Goal: Task Accomplishment & Management: Use online tool/utility

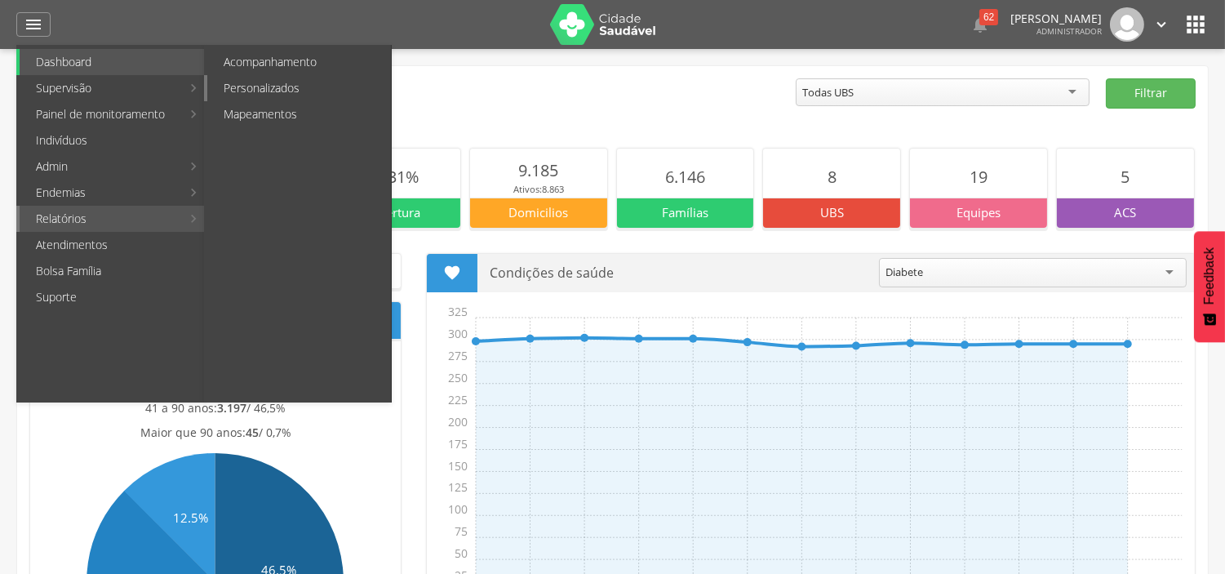
click at [302, 84] on link "Personalizados" at bounding box center [299, 88] width 184 height 26
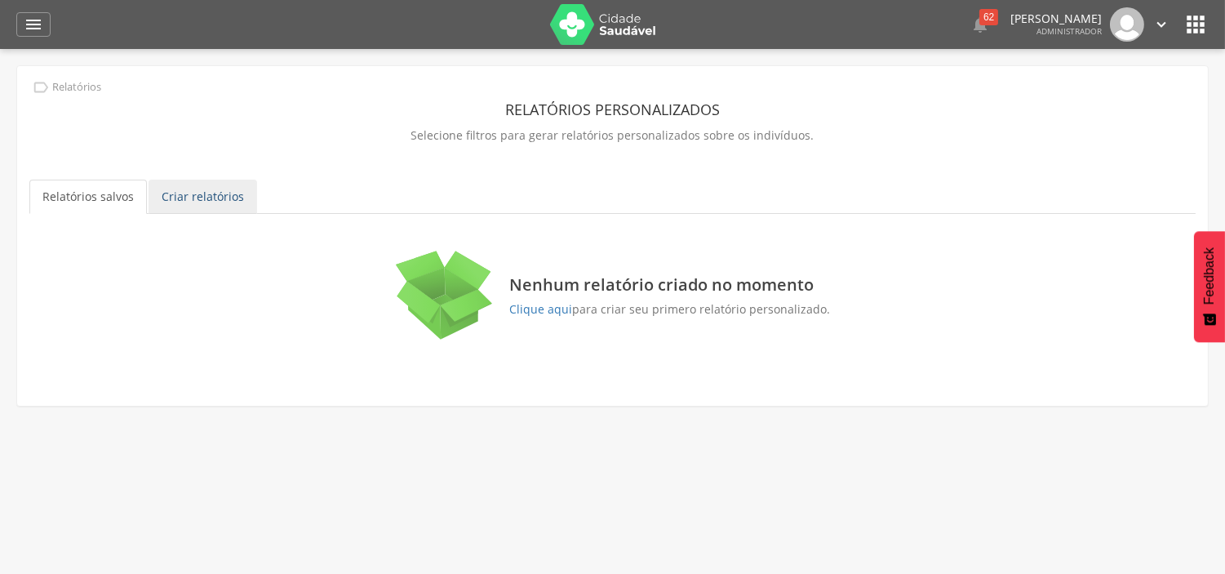
click at [180, 191] on link "Criar relatórios" at bounding box center [203, 197] width 109 height 34
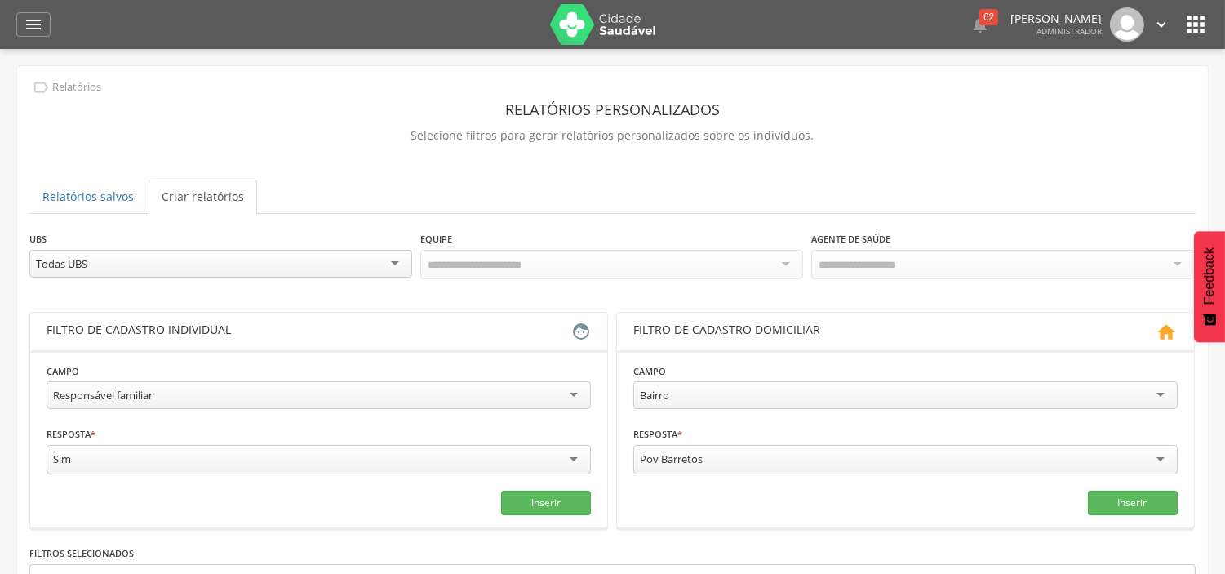
scroll to position [91, 0]
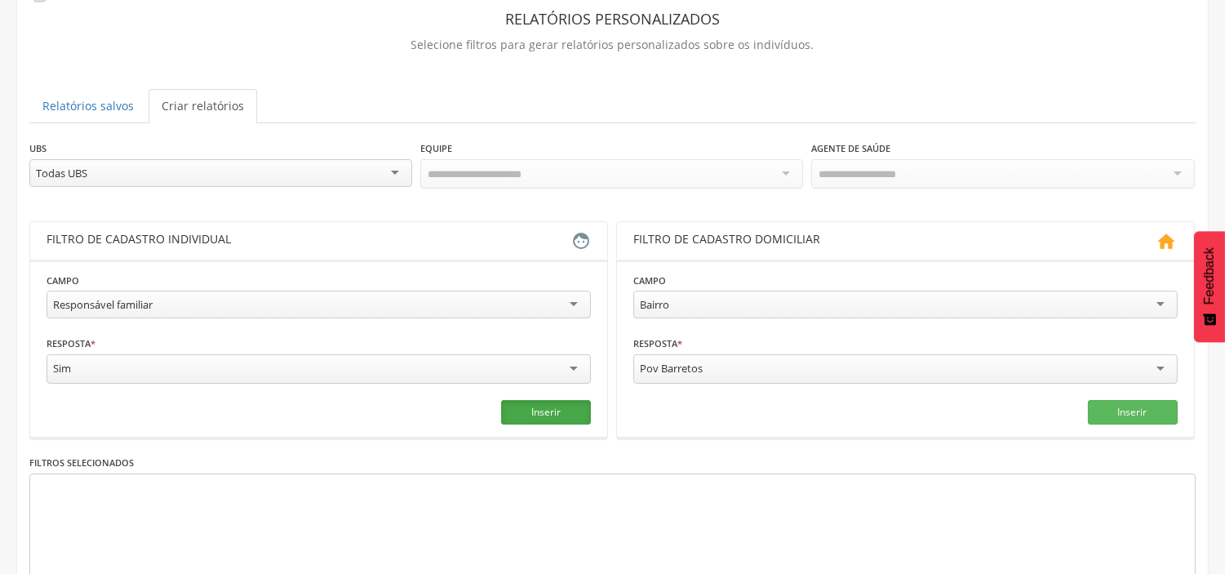
click at [516, 404] on button "Inserir" at bounding box center [546, 412] width 90 height 24
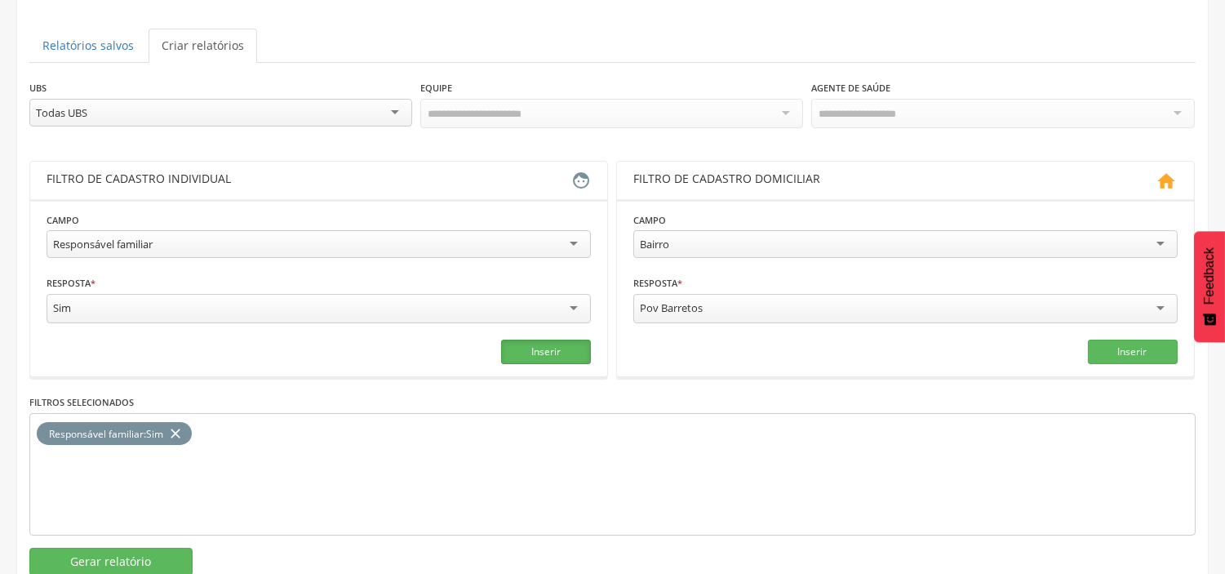
scroll to position [181, 0]
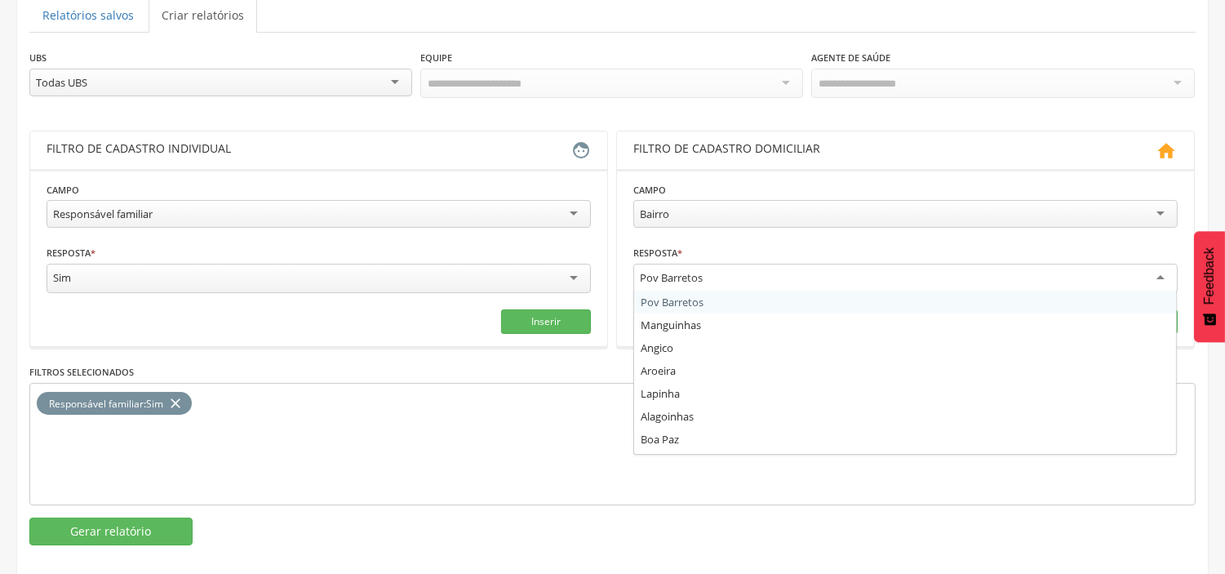
click at [749, 270] on div "Pov Barretos" at bounding box center [906, 278] width 545 height 29
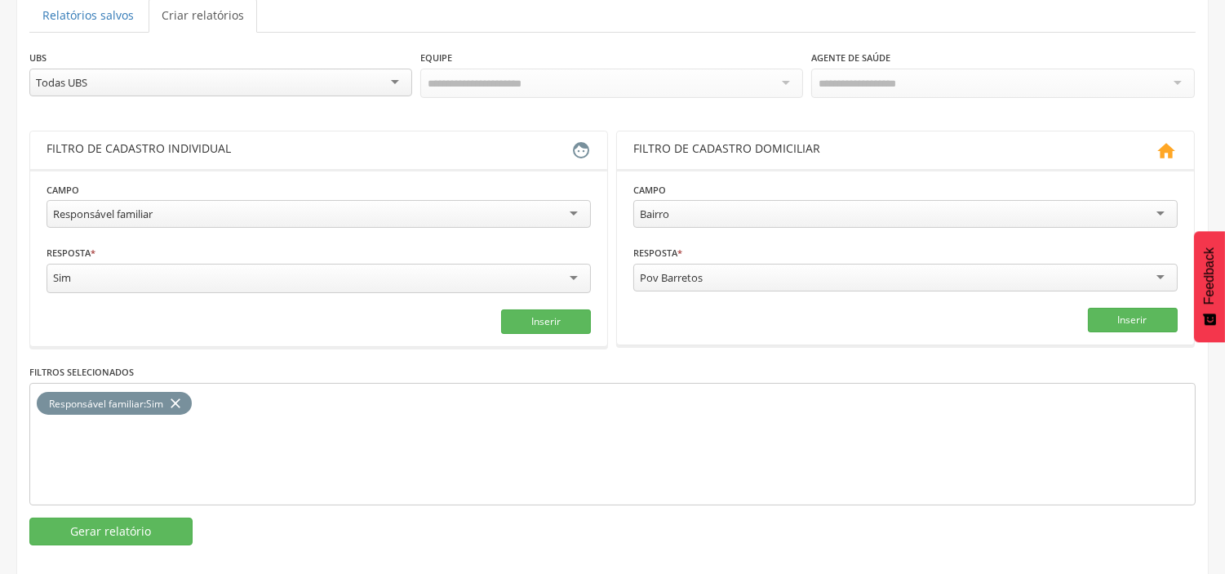
click at [438, 156] on div "Filtro de cadastro individual" at bounding box center [309, 150] width 525 height 20
click at [437, 211] on div "Responsável familiar" at bounding box center [319, 214] width 545 height 28
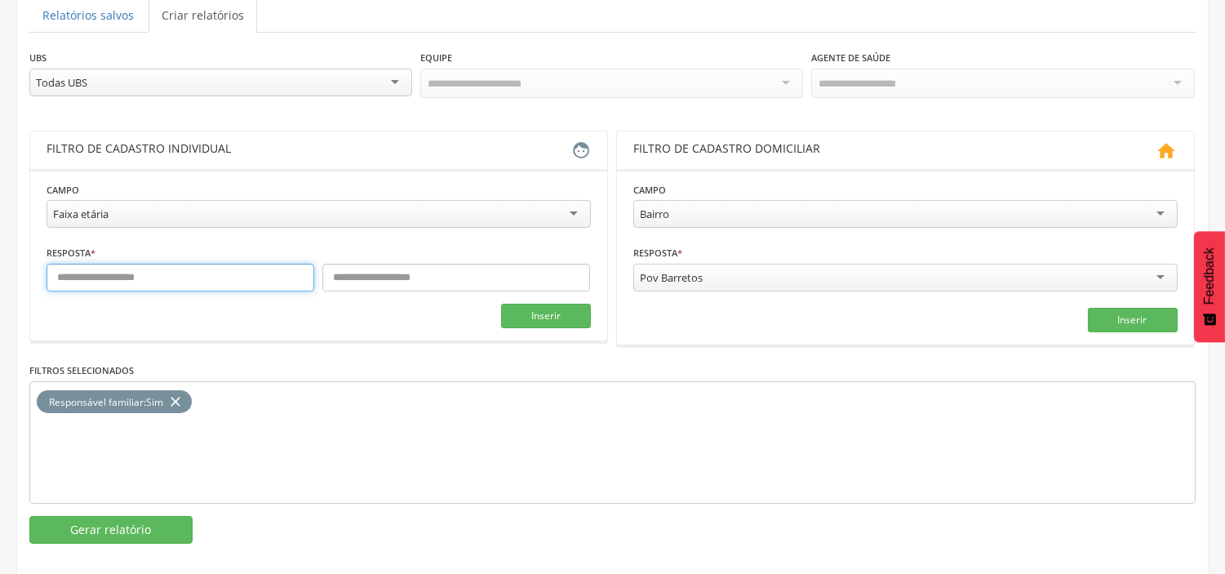
click at [172, 281] on input "text" at bounding box center [181, 278] width 268 height 28
type input "**"
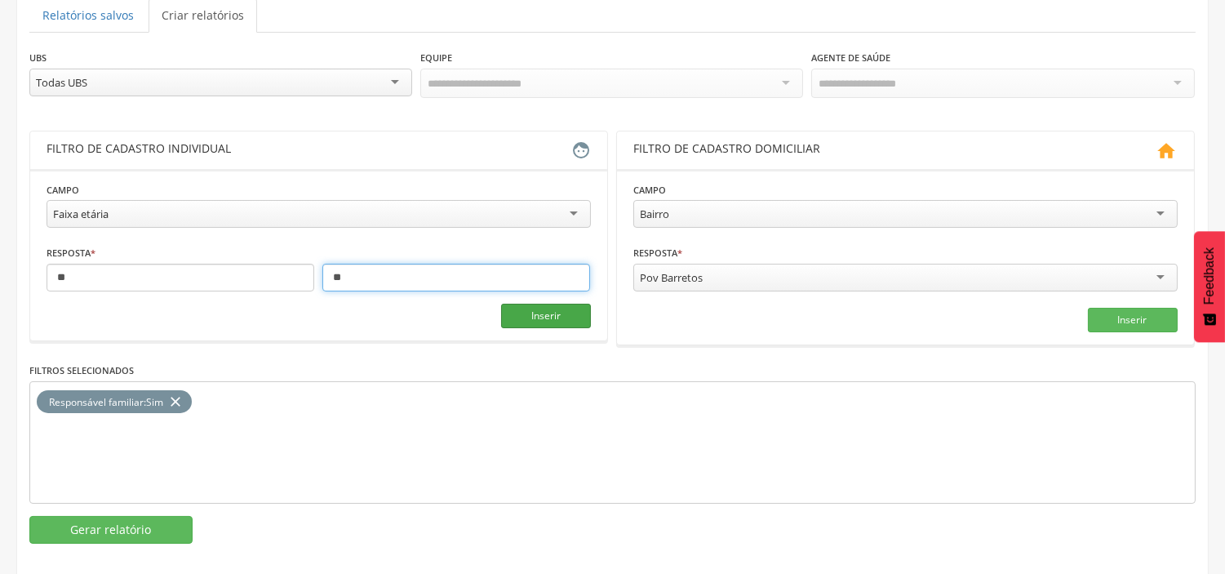
type input "**"
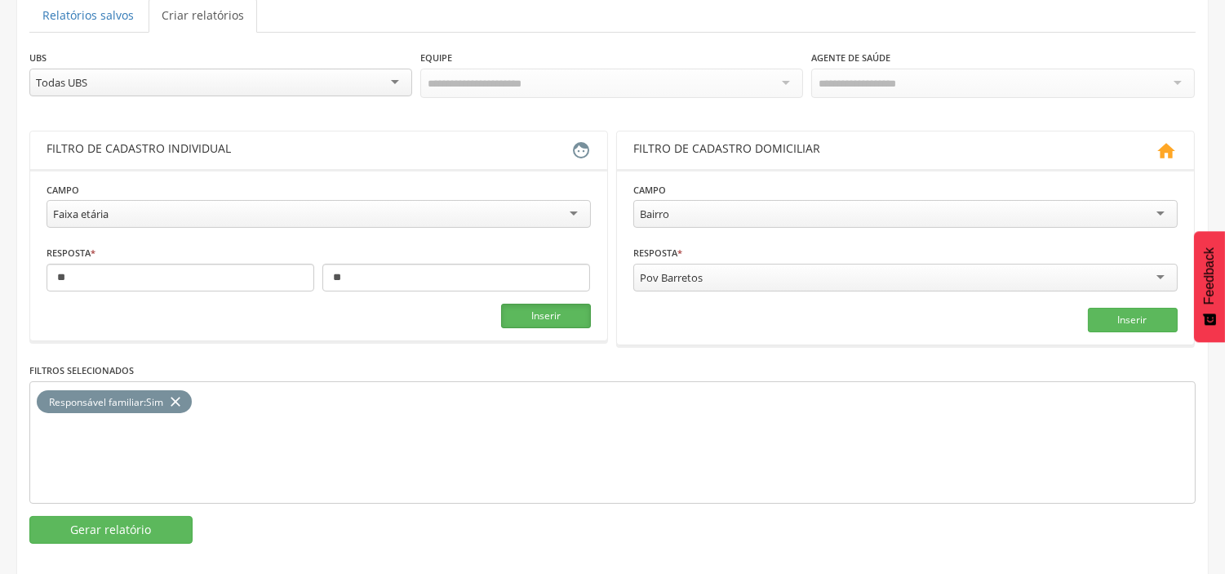
drag, startPoint x: 559, startPoint y: 310, endPoint x: 505, endPoint y: 353, distance: 69.7
click at [560, 309] on button "Inserir" at bounding box center [546, 316] width 90 height 24
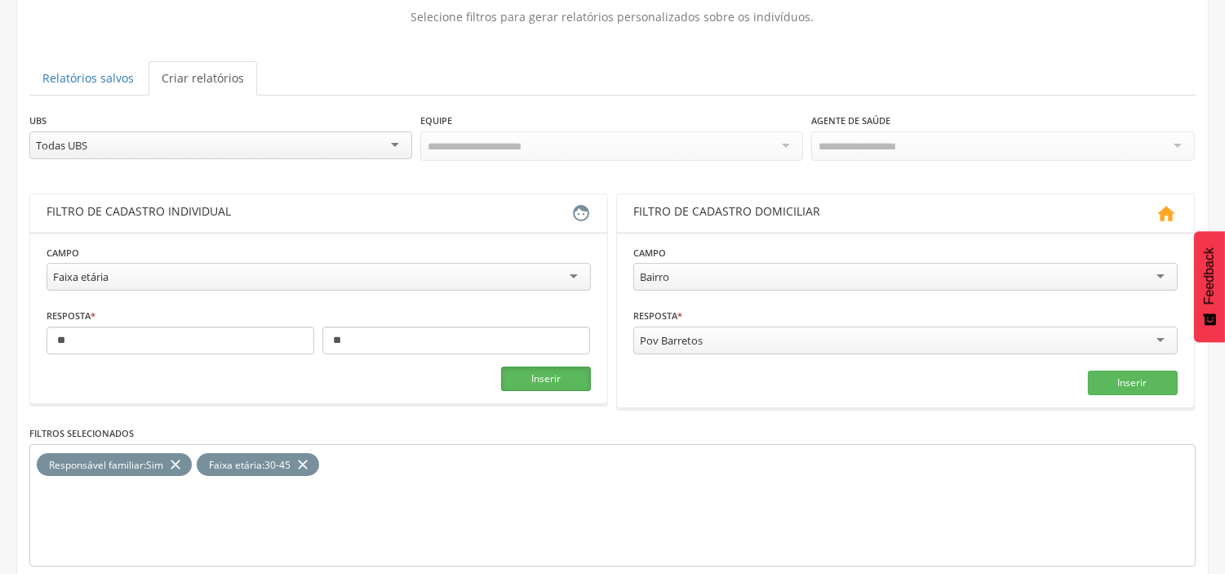
scroll to position [0, 0]
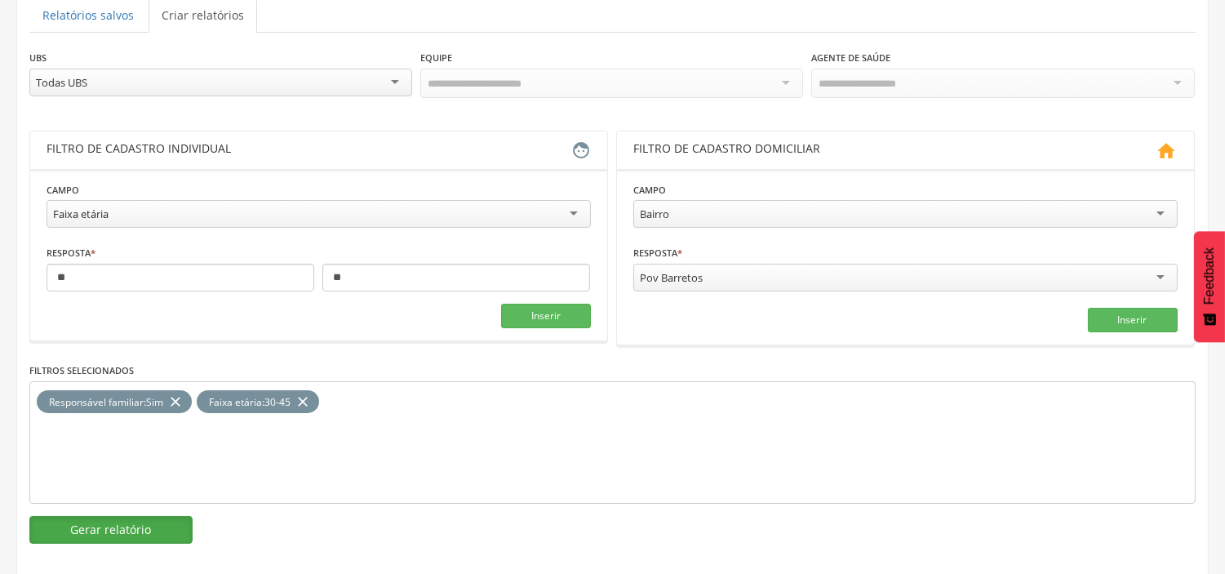
click at [136, 541] on button "Gerar relatório" at bounding box center [110, 530] width 163 height 28
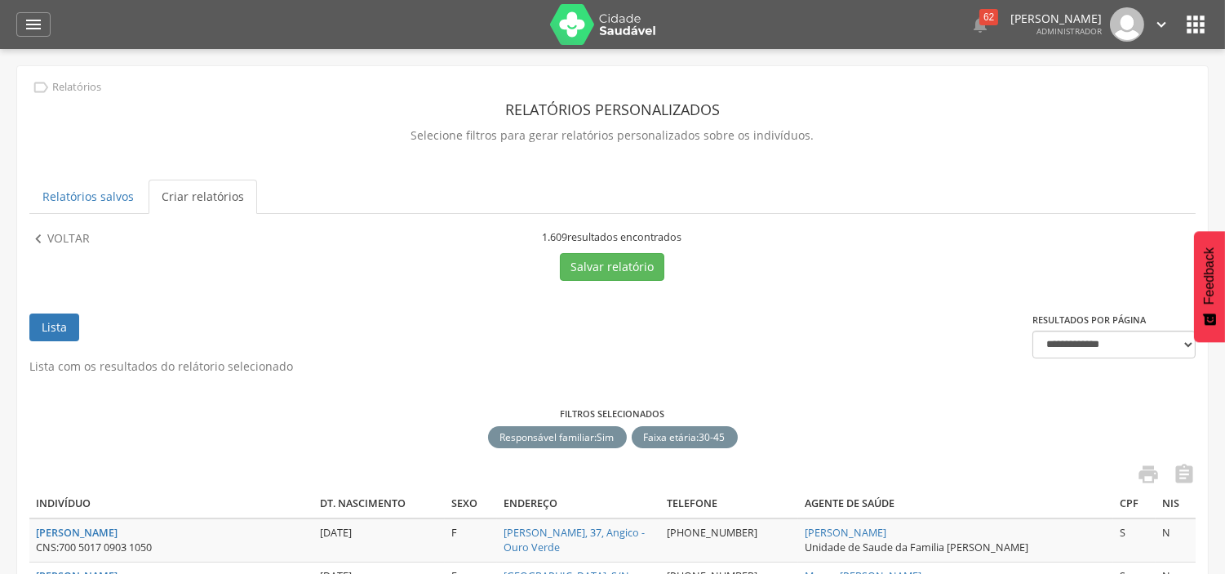
click at [1197, 27] on icon "" at bounding box center [1196, 24] width 26 height 26
